Goal: Navigation & Orientation: Find specific page/section

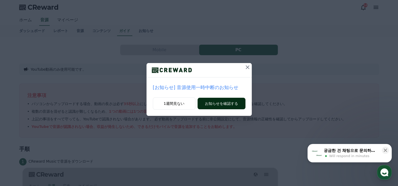
click at [209, 98] on button "お知らせを確認する" at bounding box center [221, 104] width 48 height 12
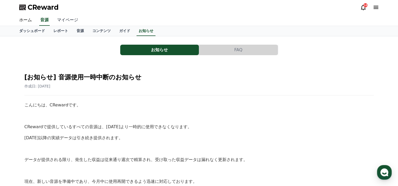
click at [65, 20] on link "マイページ" at bounding box center [67, 20] width 29 height 11
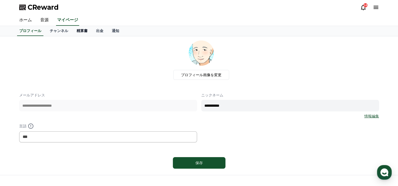
click at [72, 31] on link "精算書" at bounding box center [81, 31] width 19 height 10
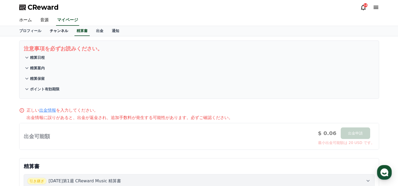
click at [52, 29] on link "チャンネル" at bounding box center [58, 31] width 27 height 10
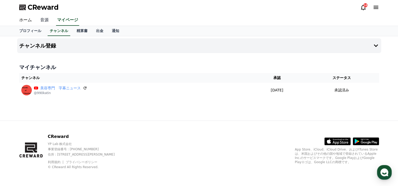
click at [42, 19] on link "音源" at bounding box center [44, 20] width 17 height 11
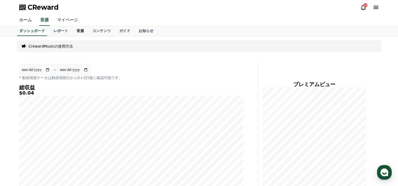
click at [72, 33] on link "音源" at bounding box center [80, 31] width 16 height 10
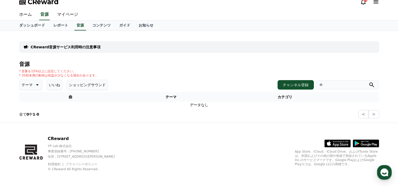
scroll to position [7, 0]
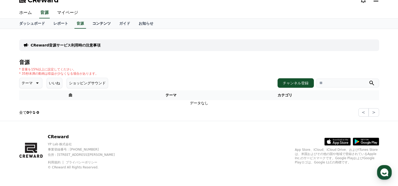
click at [90, 22] on link "コンテンツ" at bounding box center [101, 24] width 27 height 10
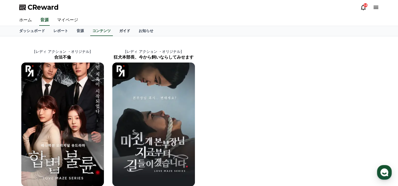
click at [115, 30] on link "ガイド" at bounding box center [124, 31] width 19 height 10
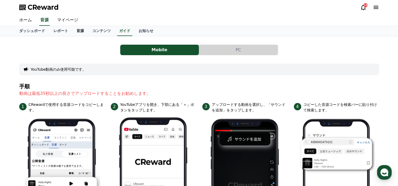
click at [72, 29] on link "音源" at bounding box center [80, 31] width 16 height 10
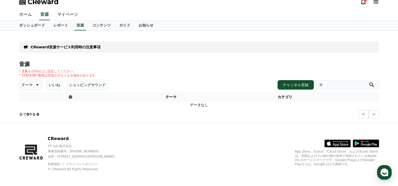
scroll to position [7, 0]
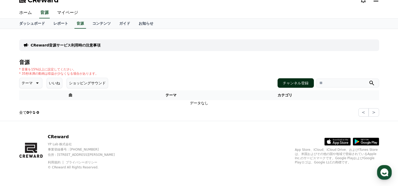
click at [306, 82] on button "チャンネル登録" at bounding box center [295, 82] width 36 height 9
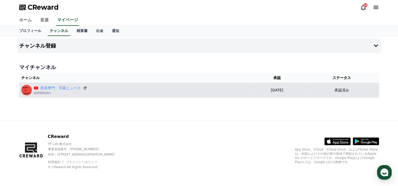
click at [27, 90] on img at bounding box center [26, 90] width 11 height 11
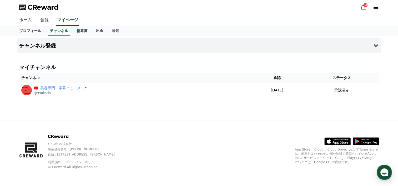
drag, startPoint x: 27, startPoint y: 90, endPoint x: 10, endPoint y: 98, distance: 18.2
click at [10, 98] on div "チャンネル登録 マイチャンネル チャンネル 承認 ステータス 美容専門　字幕ニュース @990katin 2025-06-02 06-02 承認済み" at bounding box center [199, 78] width 398 height 84
click at [44, 21] on link "音源" at bounding box center [44, 20] width 17 height 11
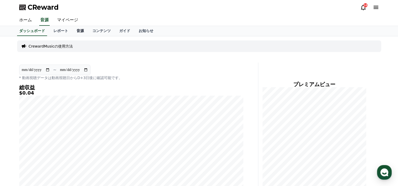
click at [72, 32] on link "音源" at bounding box center [80, 31] width 16 height 10
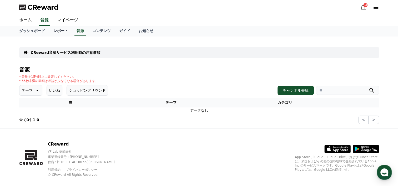
click at [54, 31] on link "レポート" at bounding box center [60, 31] width 23 height 10
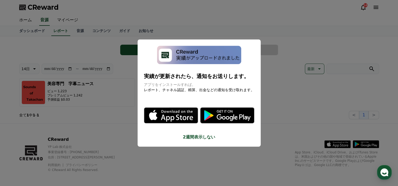
click at [149, 26] on button "close modal" at bounding box center [199, 93] width 398 height 186
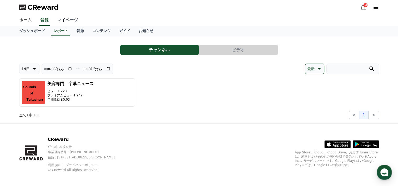
click at [62, 18] on link "マイページ" at bounding box center [67, 20] width 29 height 11
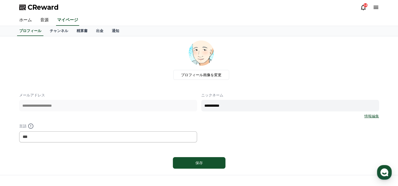
click at [363, 7] on icon at bounding box center [363, 7] width 6 height 6
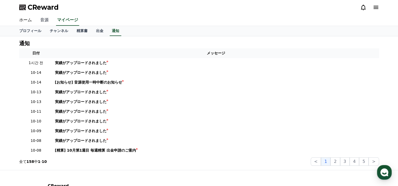
click at [42, 19] on link "音源" at bounding box center [44, 20] width 17 height 11
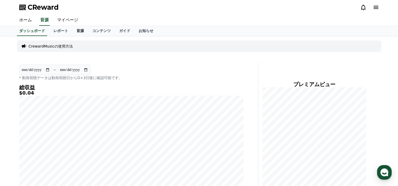
click at [72, 28] on link "音源" at bounding box center [80, 31] width 16 height 10
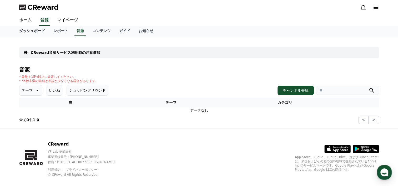
click at [34, 32] on link "ダッシュボード" at bounding box center [32, 31] width 34 height 10
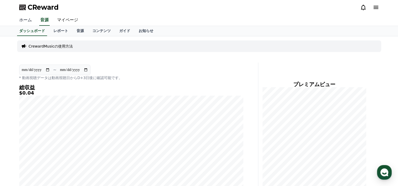
click at [21, 19] on link "ホーム" at bounding box center [25, 20] width 21 height 11
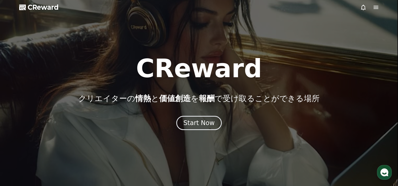
click at [67, 47] on div at bounding box center [199, 93] width 398 height 186
drag, startPoint x: 350, startPoint y: 97, endPoint x: 347, endPoint y: 96, distance: 2.8
click at [348, 96] on div "CReward クリエイターの 情熱 と 価値創造 を 報酬 で受け取ることができる場所" at bounding box center [199, 79] width 398 height 47
click at [249, 110] on div "CReward クリエイターの 情熱 と 価値創造 を 報酬 で受け取ることができる場所 Start Now" at bounding box center [199, 93] width 398 height 74
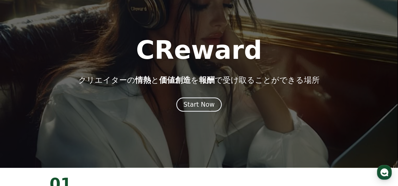
scroll to position [26, 0]
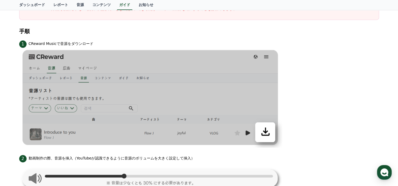
scroll to position [91, 0]
